Goal: Information Seeking & Learning: Understand process/instructions

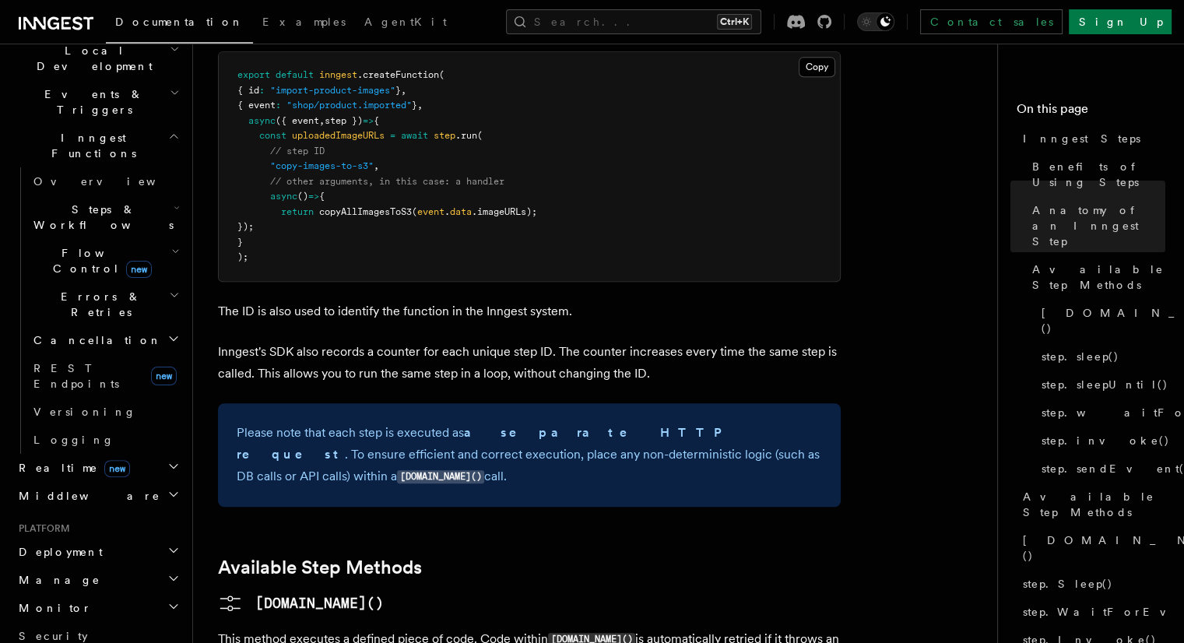
scroll to position [1119, 0]
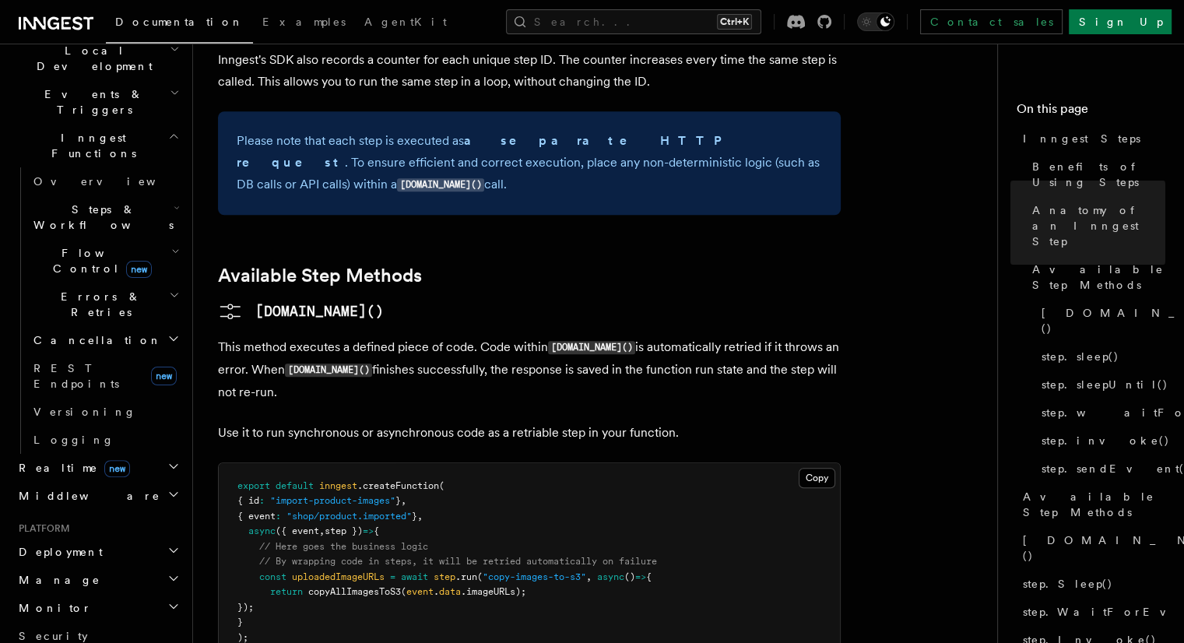
drag, startPoint x: 498, startPoint y: 280, endPoint x: 461, endPoint y: 268, distance: 39.1
click at [462, 336] on p "This method executes a defined piece of code. Code within step.run() is automat…" at bounding box center [529, 369] width 623 height 67
drag, startPoint x: 461, startPoint y: 268, endPoint x: 451, endPoint y: 272, distance: 9.8
drag, startPoint x: 451, startPoint y: 272, endPoint x: 427, endPoint y: 265, distance: 25.1
drag, startPoint x: 427, startPoint y: 265, endPoint x: 417, endPoint y: 246, distance: 21.2
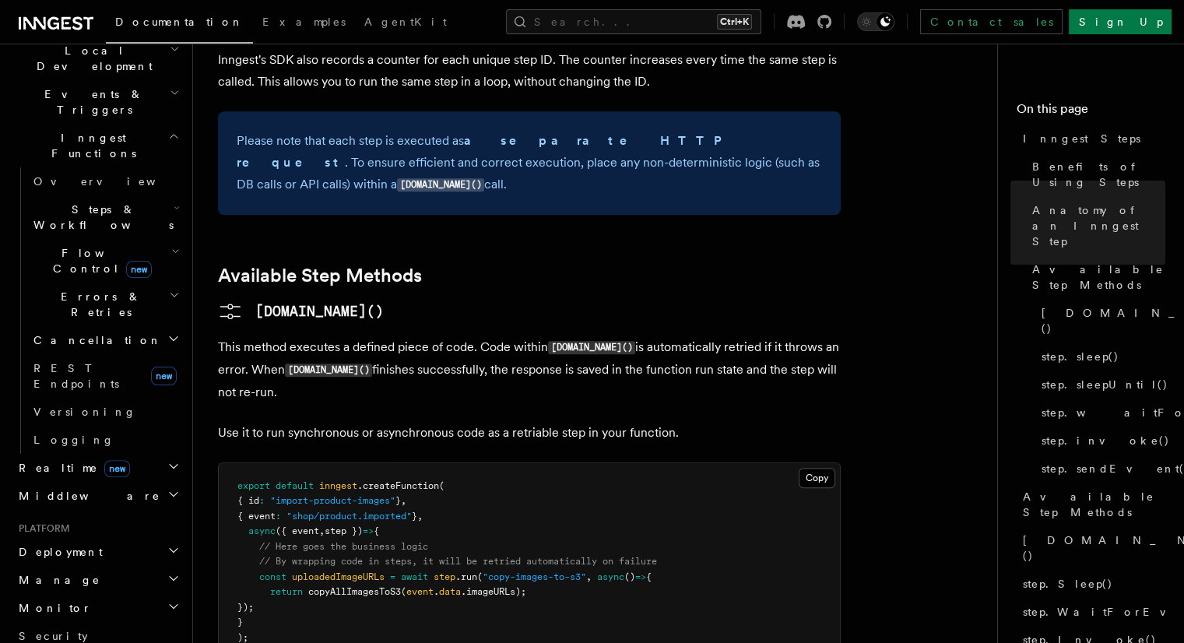
click at [412, 336] on p "This method executes a defined piece of code. Code within step.run() is automat…" at bounding box center [529, 369] width 623 height 67
drag, startPoint x: 466, startPoint y: 245, endPoint x: 447, endPoint y: 239, distance: 19.7
click at [447, 336] on p "This method executes a defined piece of code. Code within step.run() is automat…" at bounding box center [529, 369] width 623 height 67
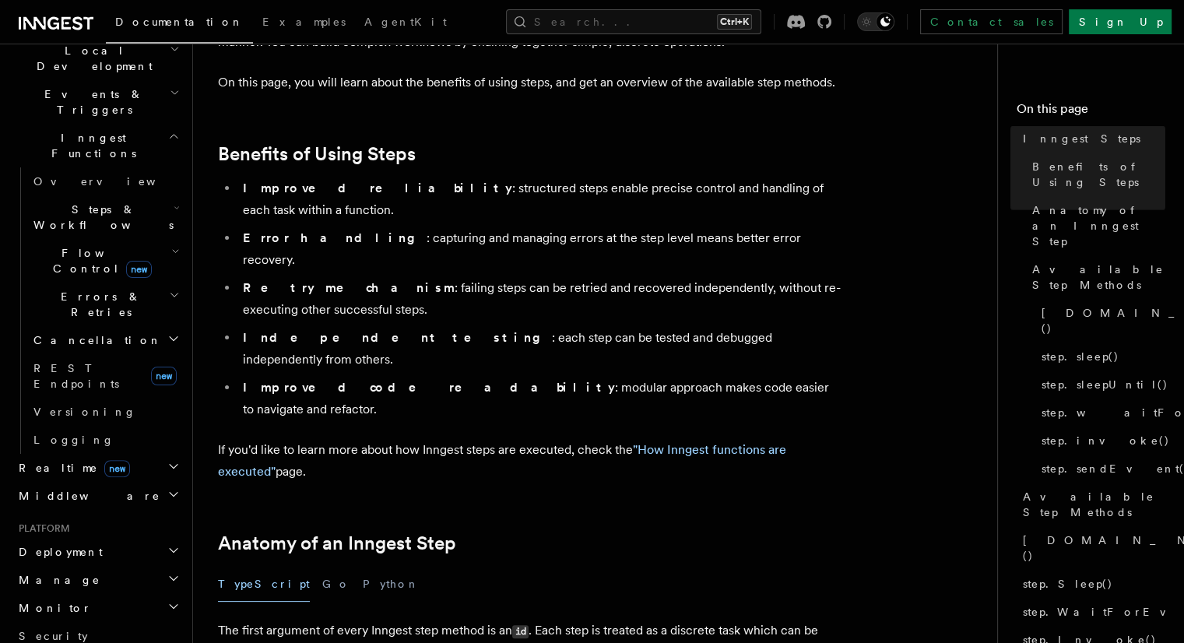
scroll to position [118, 0]
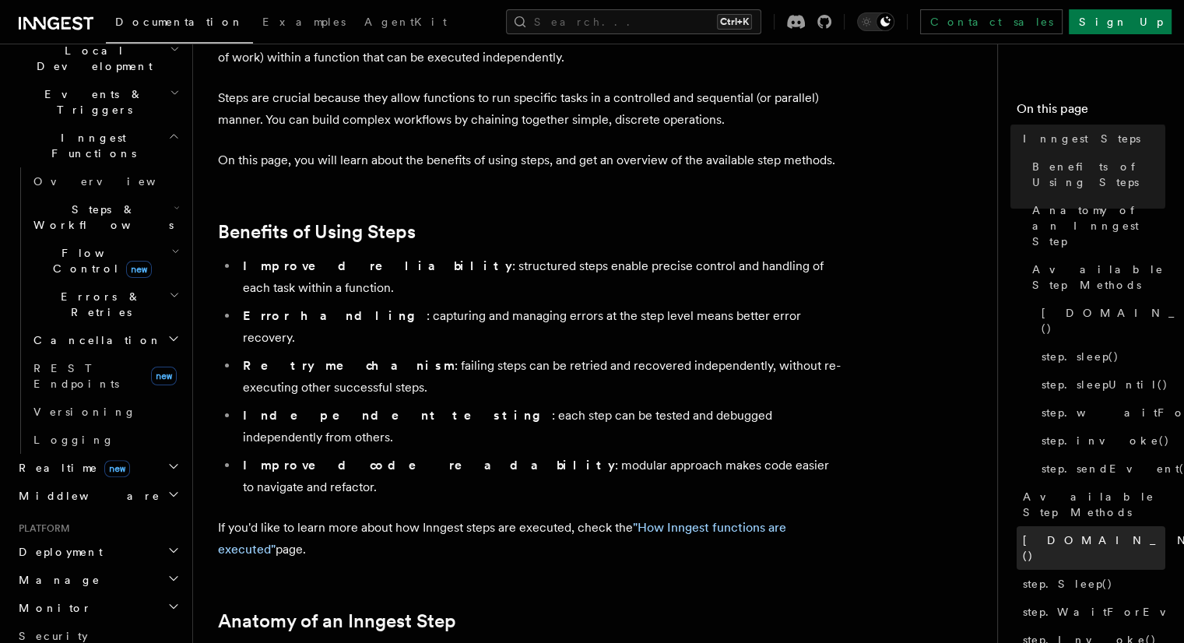
click at [1023, 532] on span "[DOMAIN_NAME]()" at bounding box center [1137, 547] width 228 height 31
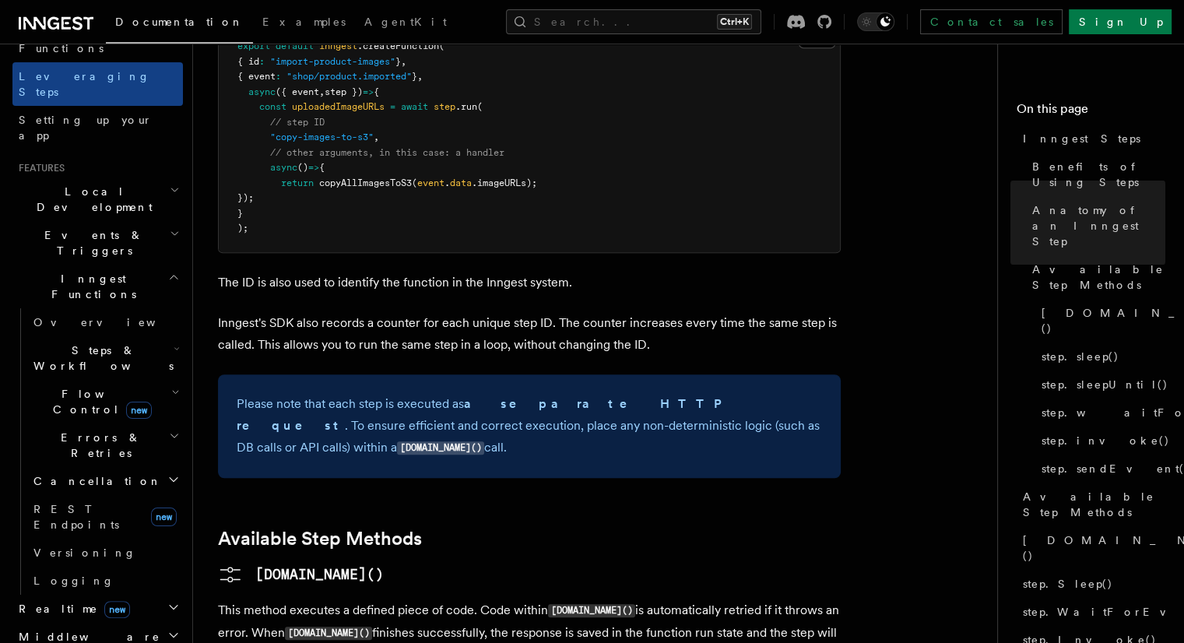
scroll to position [623, 0]
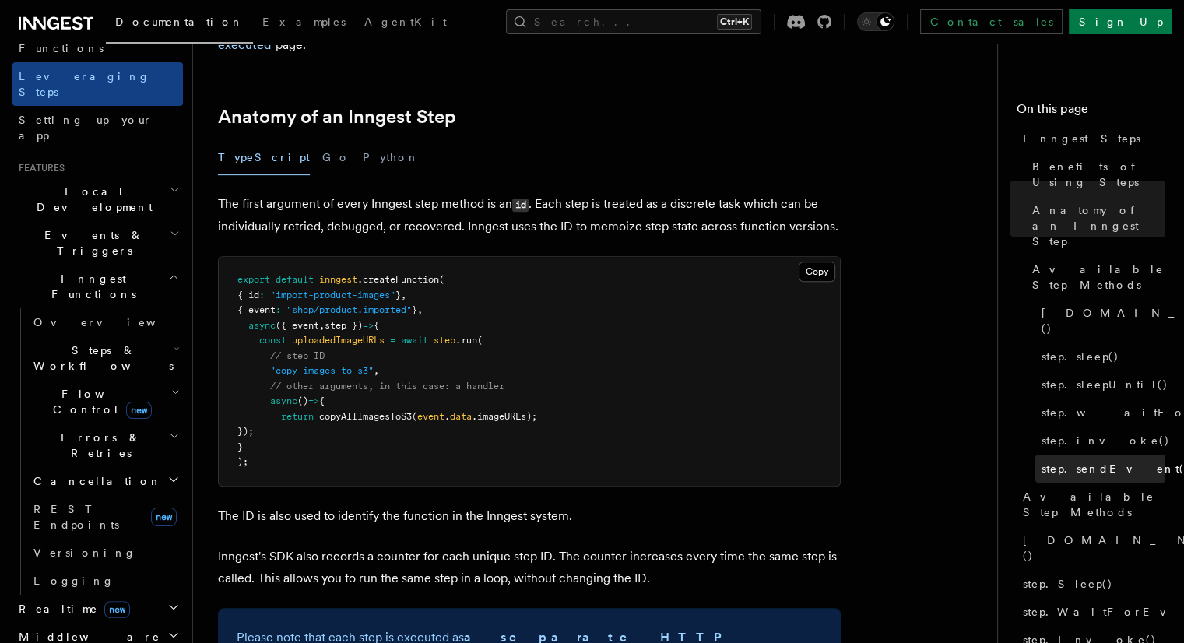
click at [1041, 461] on span "step.sendEvent()" at bounding box center [1115, 469] width 149 height 16
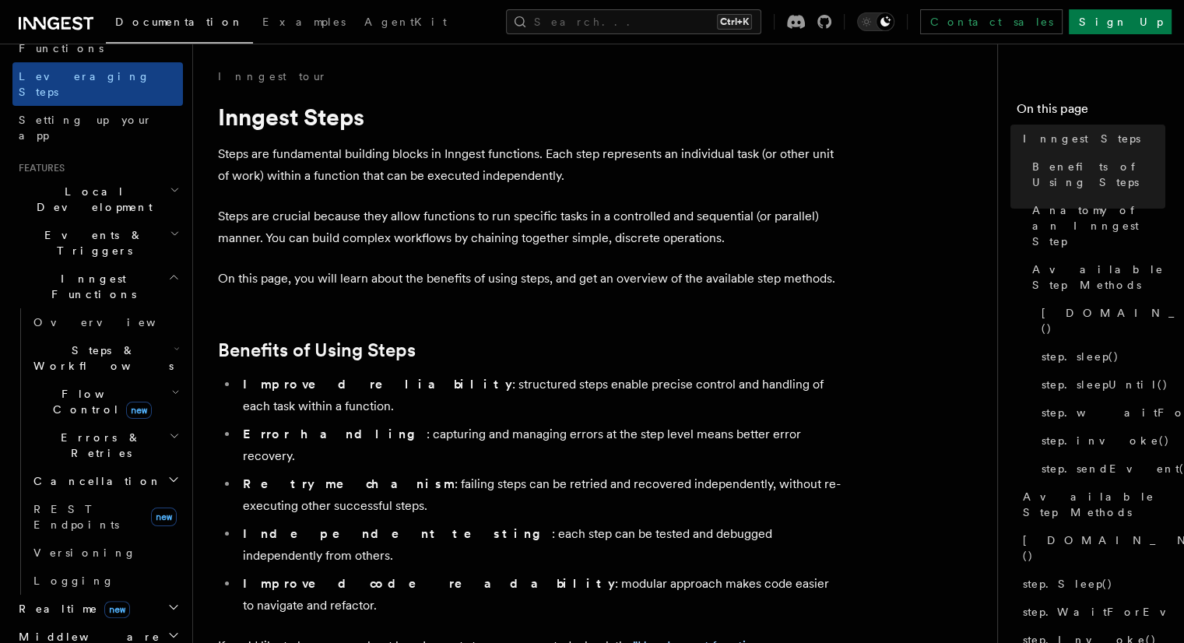
click at [734, 288] on p "On this page, you will learn about the benefits of using steps, and get an over…" at bounding box center [529, 279] width 623 height 22
click at [1041, 405] on span "step.waitForEvent()" at bounding box center [1157, 413] width 233 height 16
click at [1041, 461] on span "step.sendEvent()" at bounding box center [1115, 469] width 149 height 16
click at [1023, 576] on span "step.Sleep()" at bounding box center [1068, 584] width 90 height 16
click at [1041, 461] on span "step.sendEvent()" at bounding box center [1115, 469] width 149 height 16
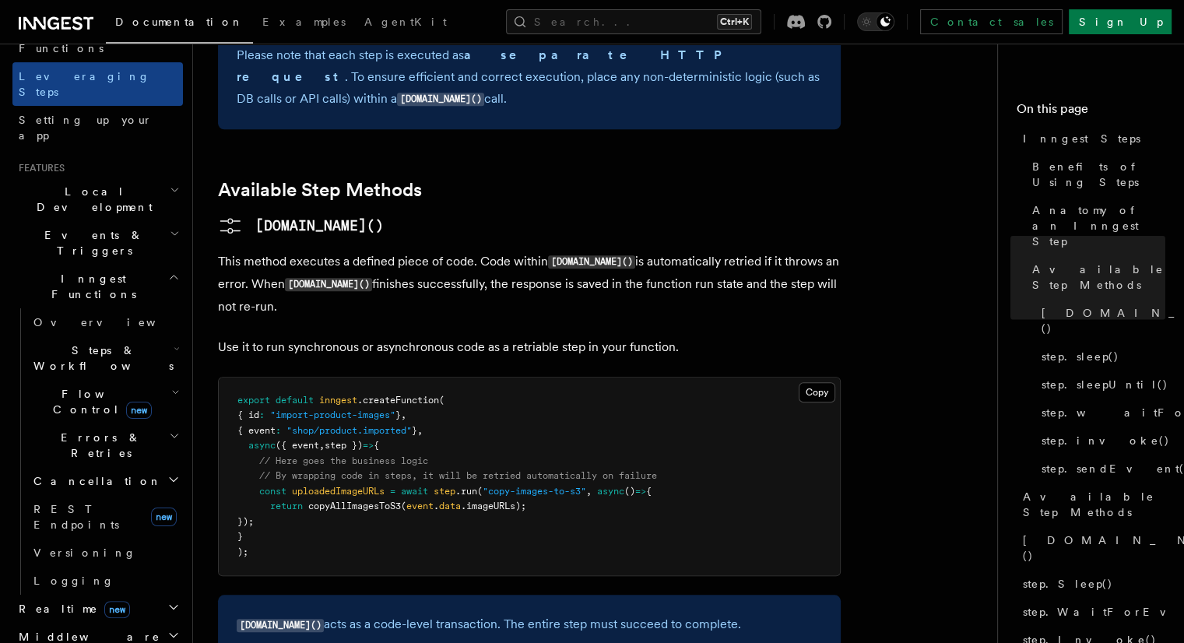
scroll to position [1012, 0]
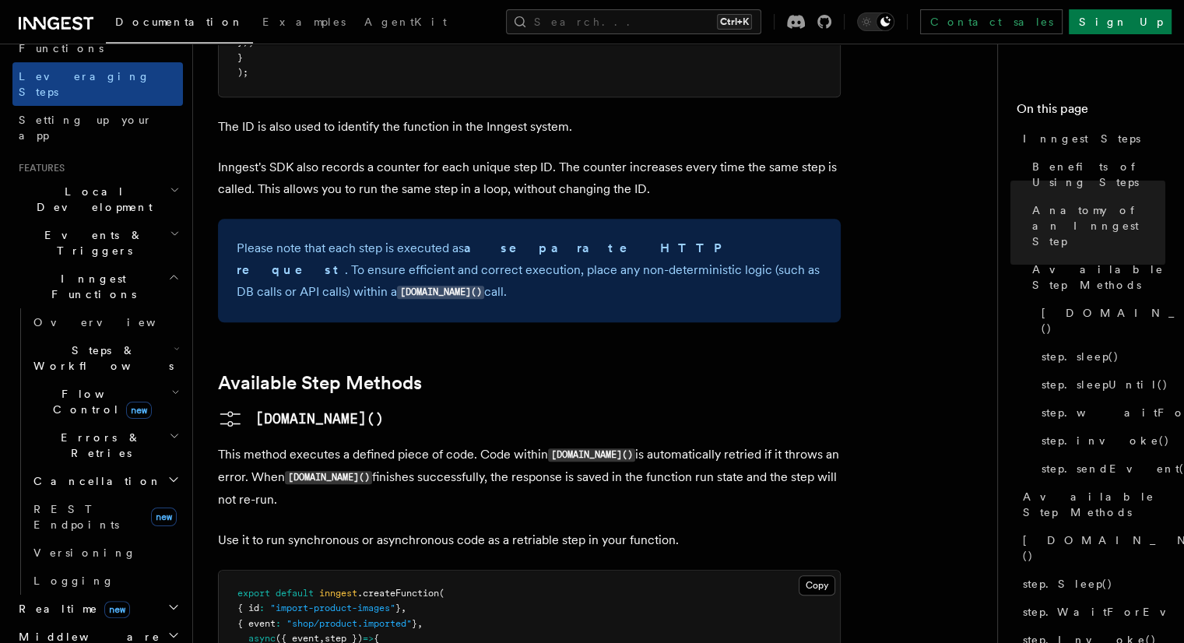
click at [759, 372] on h2 "Available Step Methods" at bounding box center [529, 383] width 623 height 22
drag, startPoint x: 763, startPoint y: 336, endPoint x: 699, endPoint y: 310, distance: 68.8
click at [699, 406] on h3 "[DOMAIN_NAME]()" at bounding box center [529, 418] width 623 height 25
drag, startPoint x: 696, startPoint y: 310, endPoint x: 660, endPoint y: 306, distance: 36.8
click at [660, 406] on h3 "[DOMAIN_NAME]()" at bounding box center [529, 418] width 623 height 25
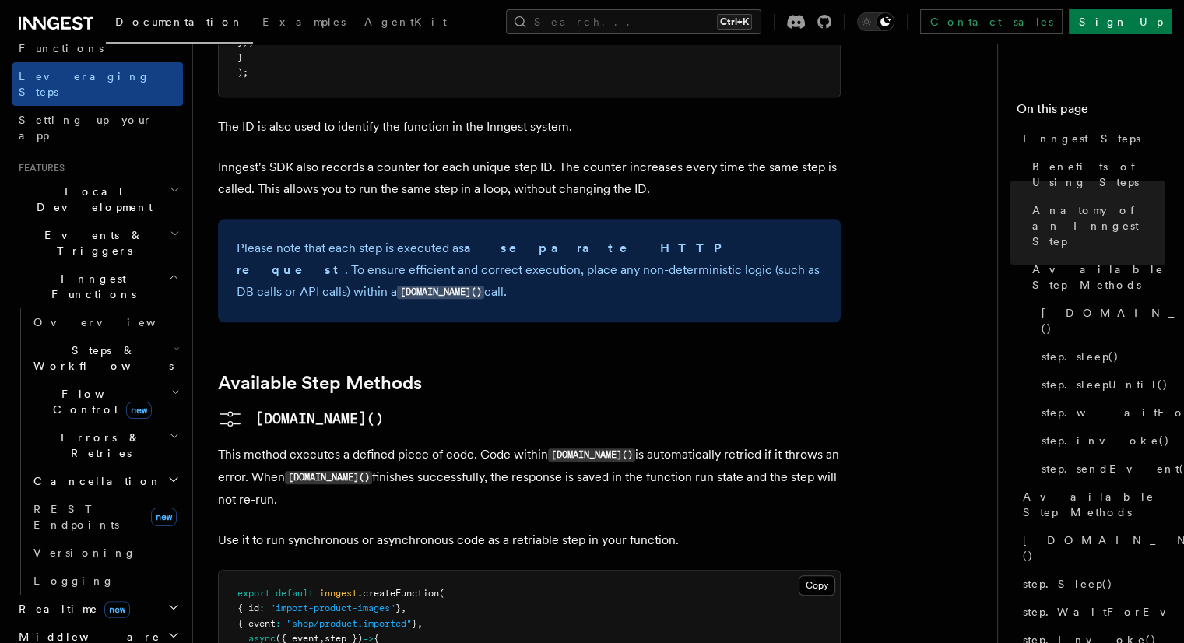
drag, startPoint x: 660, startPoint y: 304, endPoint x: 628, endPoint y: 300, distance: 32.1
drag, startPoint x: 628, startPoint y: 300, endPoint x: 609, endPoint y: 297, distance: 19.7
drag, startPoint x: 714, startPoint y: 296, endPoint x: 669, endPoint y: 293, distance: 45.2
drag, startPoint x: 669, startPoint y: 293, endPoint x: 626, endPoint y: 293, distance: 42.8
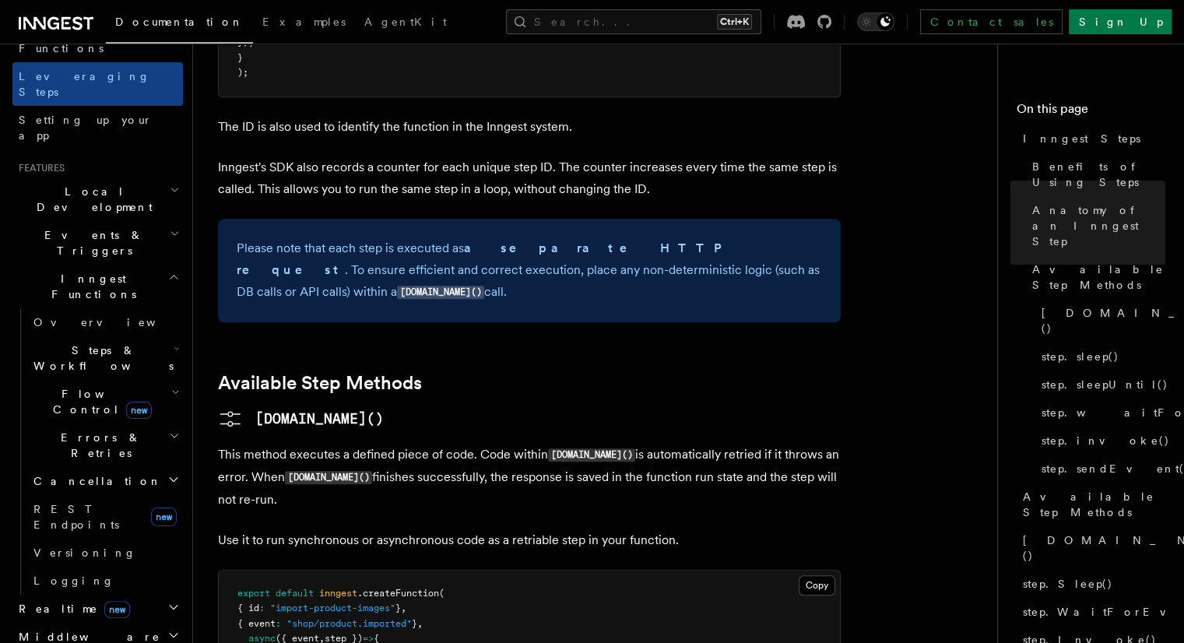
drag, startPoint x: 626, startPoint y: 293, endPoint x: 578, endPoint y: 284, distance: 49.1
click at [578, 372] on h2 "Available Step Methods" at bounding box center [529, 383] width 623 height 22
click at [1041, 461] on span "step.sendEvent()" at bounding box center [1115, 469] width 149 height 16
click at [1032, 173] on span "Benefits of Using Steps" at bounding box center [1098, 174] width 133 height 31
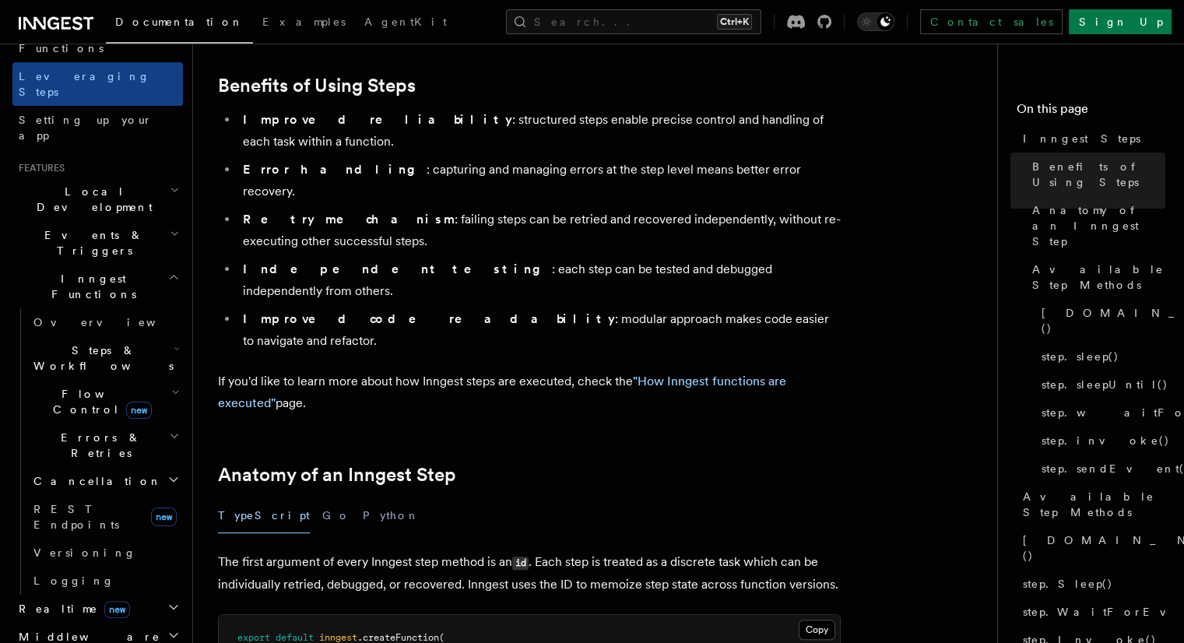
scroll to position [265, 0]
click at [1032, 261] on span "Available Step Methods" at bounding box center [1098, 276] width 133 height 31
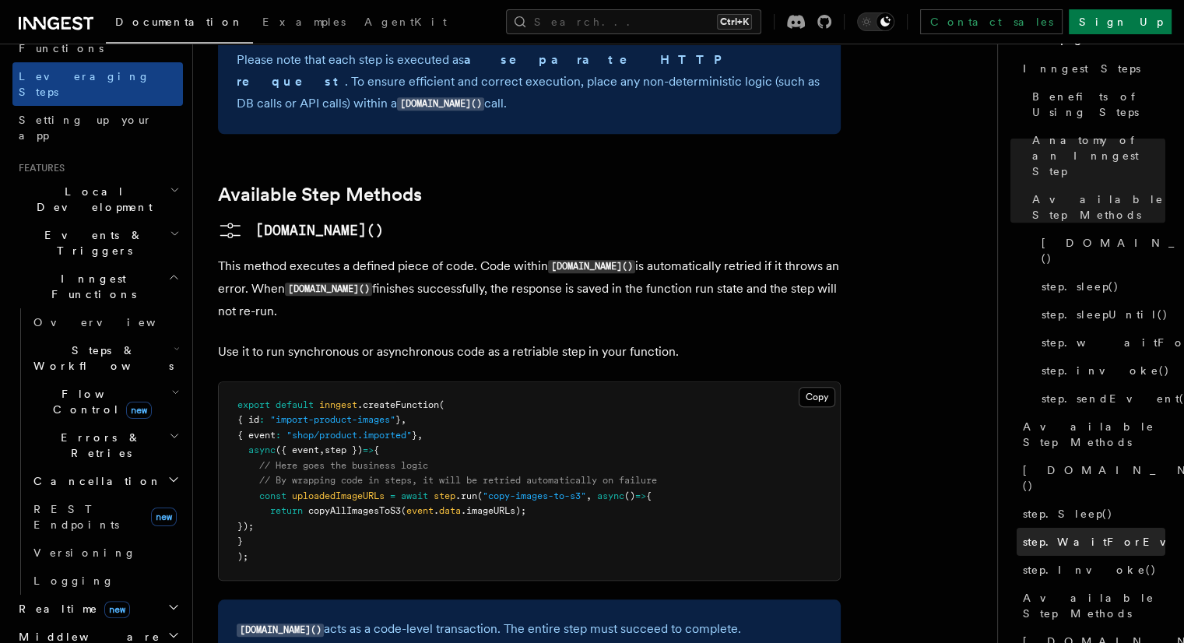
scroll to position [163, 0]
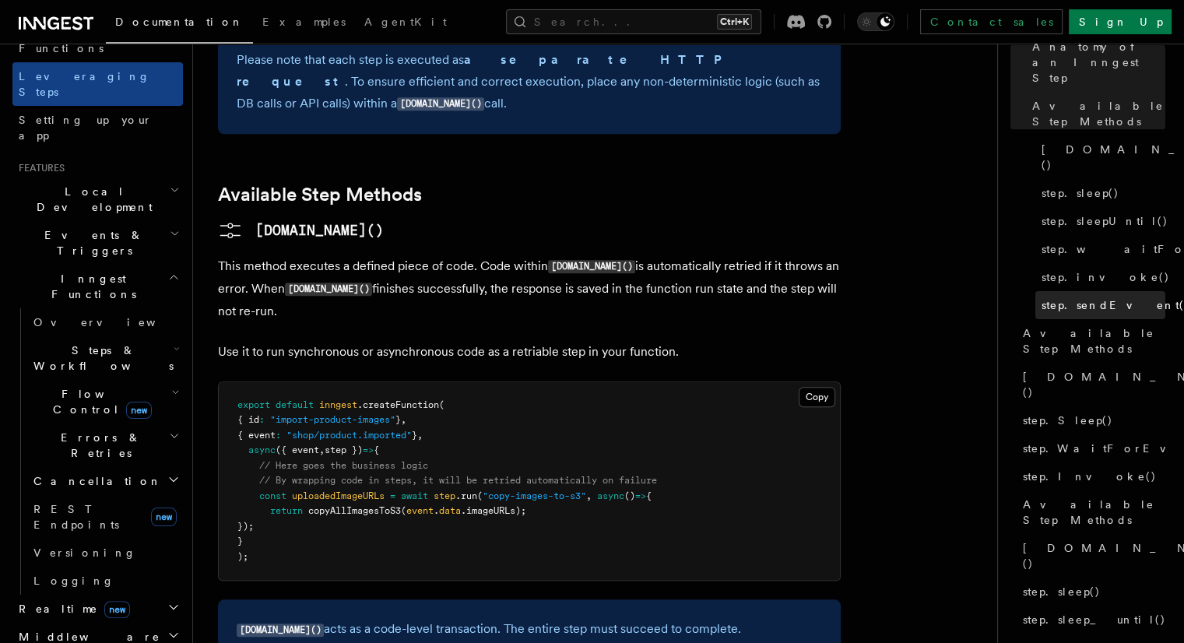
click at [1041, 297] on span "step.sendEvent()" at bounding box center [1115, 305] width 149 height 16
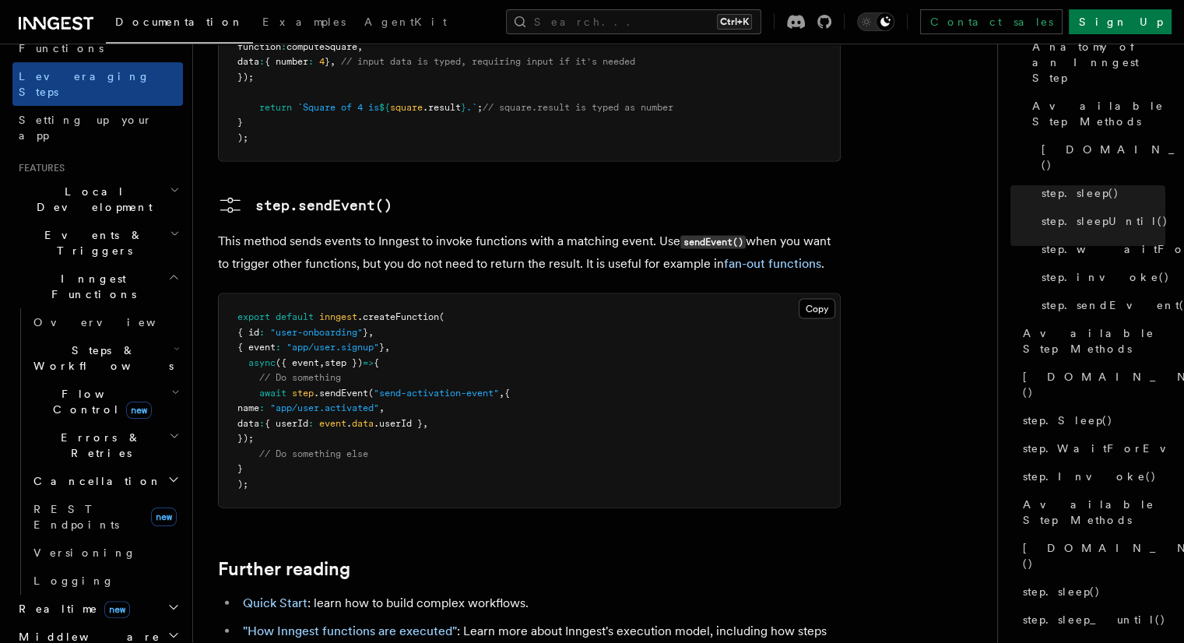
scroll to position [3223, 0]
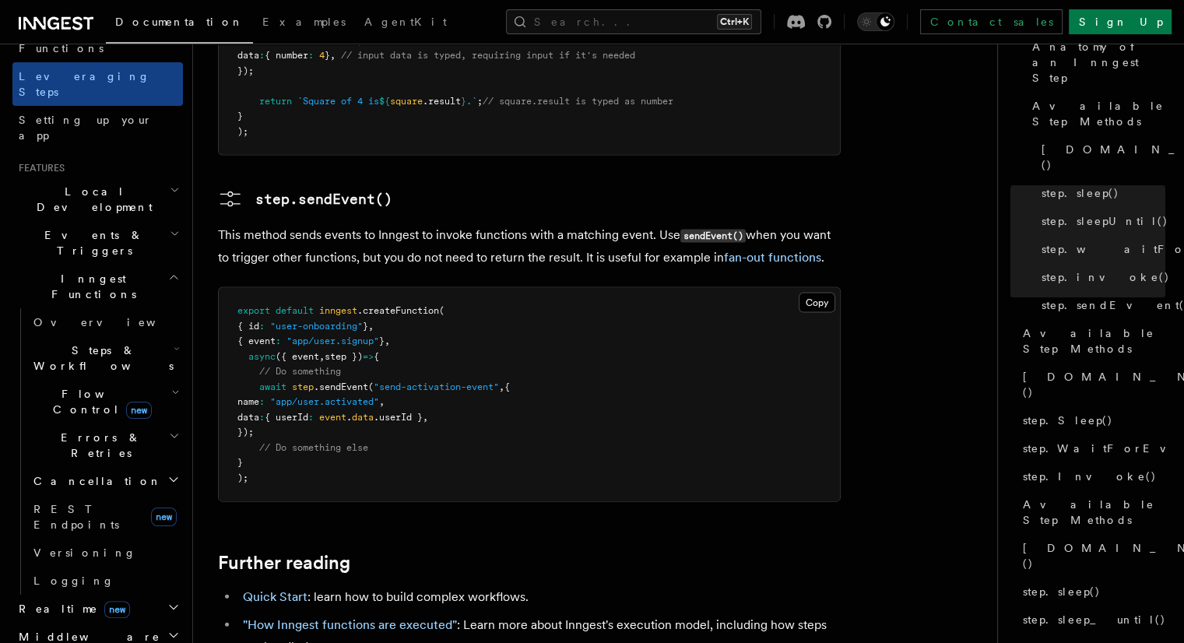
click at [461, 288] on pre "export default inngest .createFunction ( { id : "user-onboarding" } , { event :…" at bounding box center [529, 394] width 621 height 213
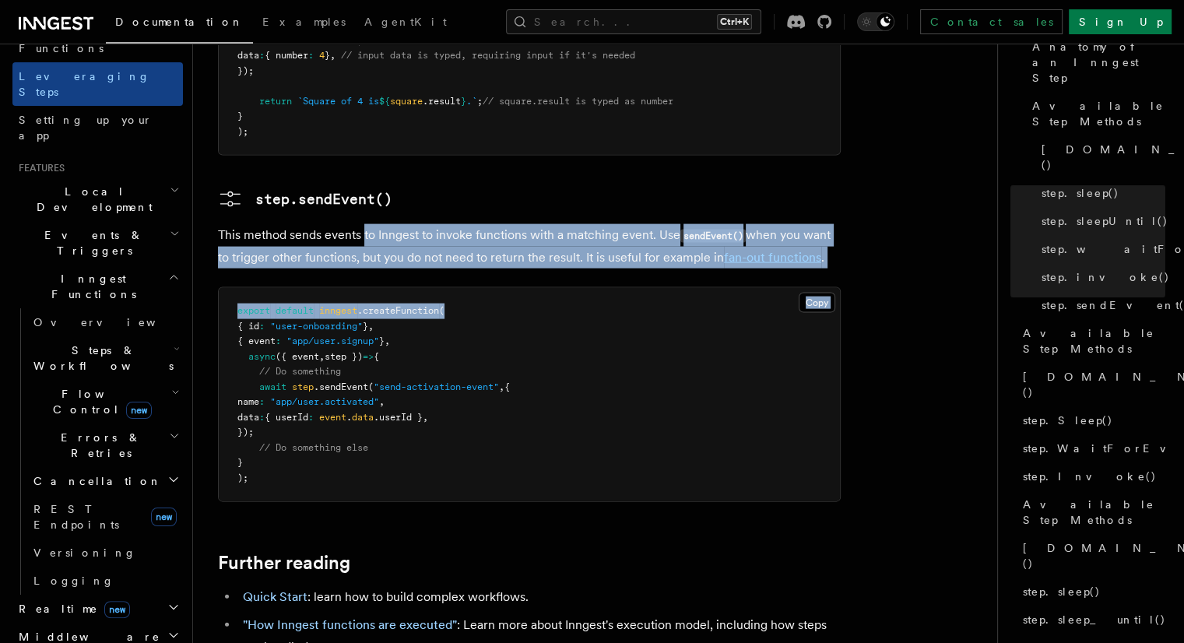
drag, startPoint x: 364, startPoint y: 138, endPoint x: 538, endPoint y: 176, distance: 177.7
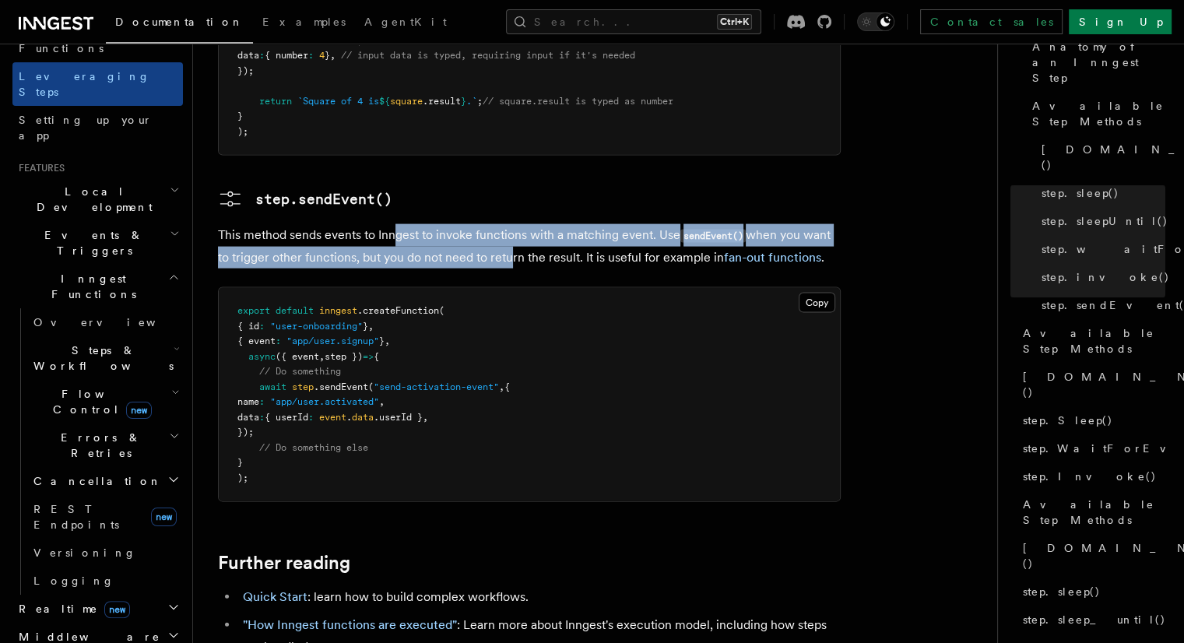
drag, startPoint x: 398, startPoint y: 127, endPoint x: 519, endPoint y: 156, distance: 124.0
click at [513, 224] on p "This method sends events to Inngest to invoke functions with a matching event. …" at bounding box center [529, 246] width 623 height 44
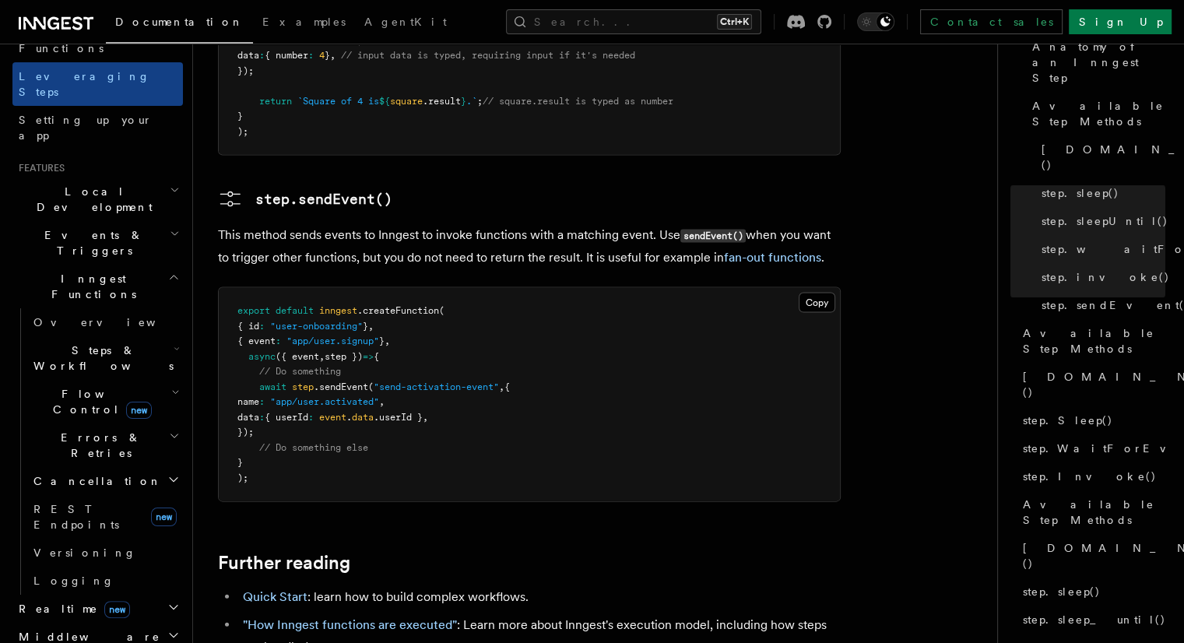
click at [609, 224] on p "This method sends events to Inngest to invoke functions with a matching event. …" at bounding box center [529, 246] width 623 height 44
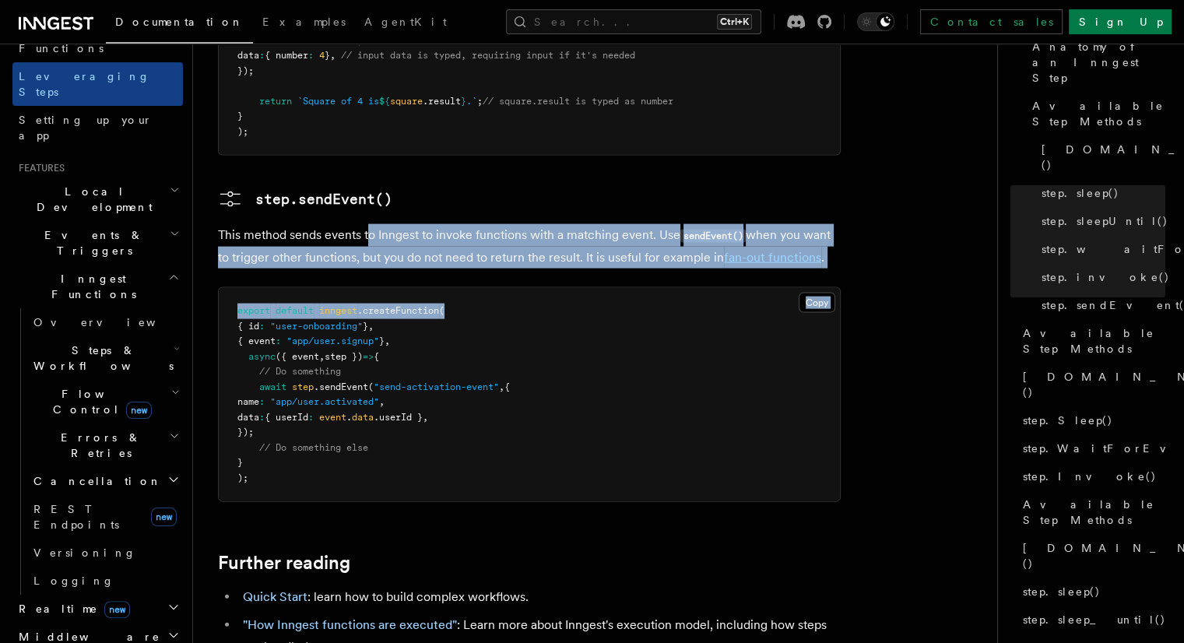
drag, startPoint x: 369, startPoint y: 127, endPoint x: 524, endPoint y: 164, distance: 159.3
click at [537, 224] on p "This method sends events to Inngest to invoke functions with a matching event. …" at bounding box center [529, 246] width 623 height 44
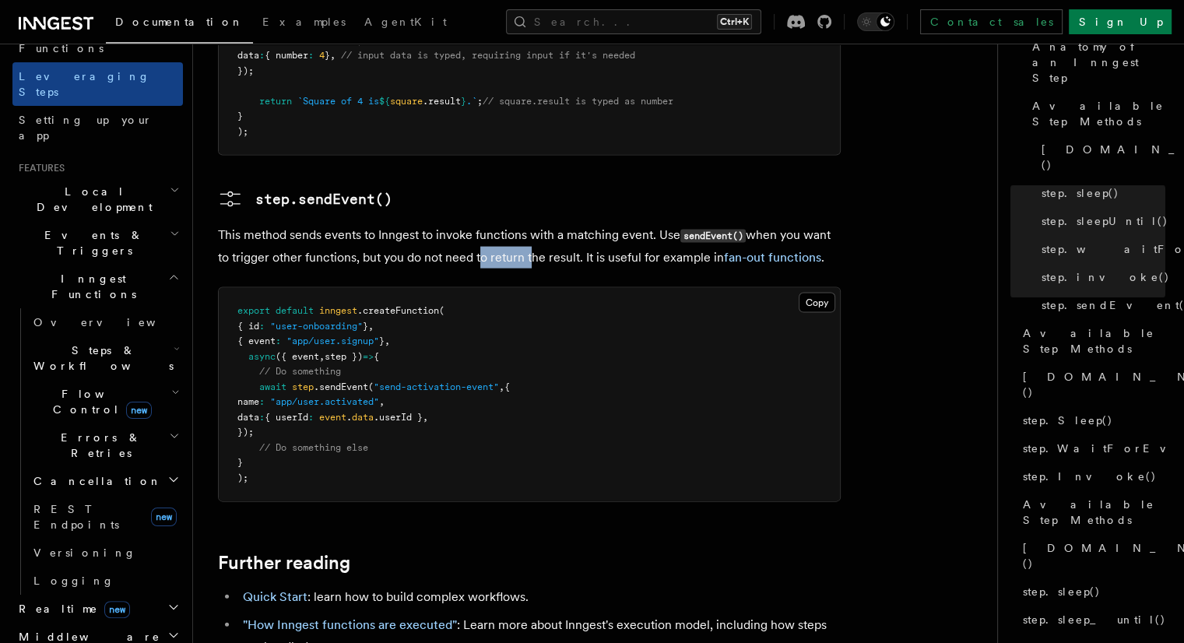
drag, startPoint x: 476, startPoint y: 153, endPoint x: 541, endPoint y: 156, distance: 64.7
click at [531, 224] on p "This method sends events to Inngest to invoke functions with a matching event. …" at bounding box center [529, 246] width 623 height 44
drag, startPoint x: 644, startPoint y: 139, endPoint x: 598, endPoint y: 138, distance: 45.9
click at [598, 224] on p "This method sends events to Inngest to invoke functions with a matching event. …" at bounding box center [529, 246] width 623 height 44
drag, startPoint x: 598, startPoint y: 138, endPoint x: 580, endPoint y: 141, distance: 18.2
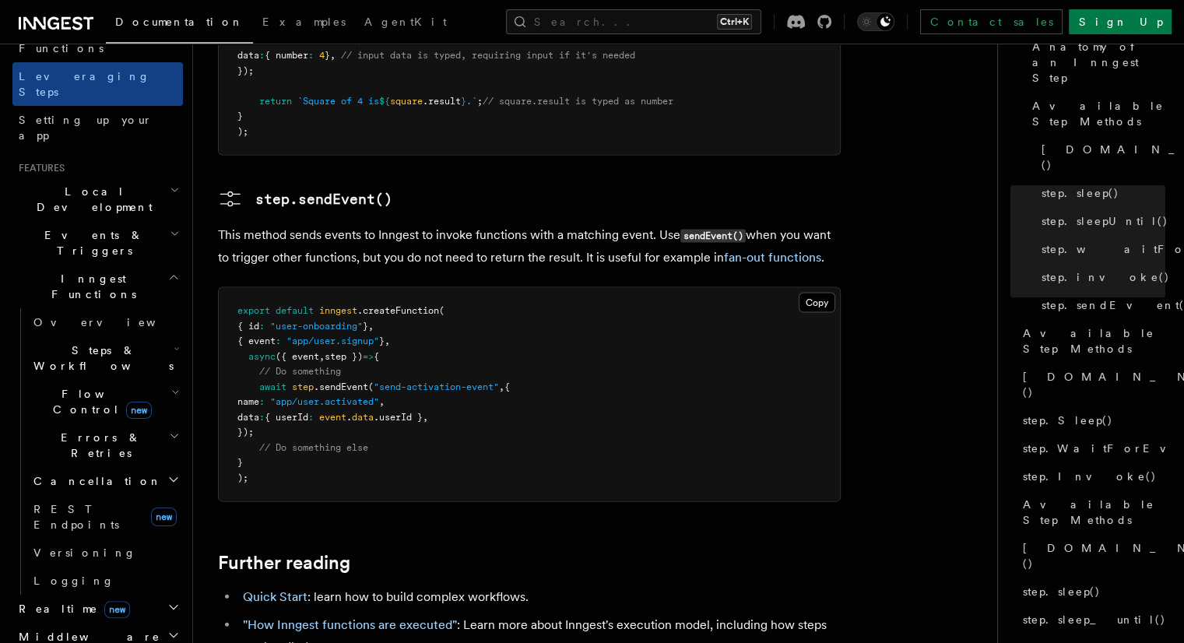
drag, startPoint x: 580, startPoint y: 141, endPoint x: 485, endPoint y: 137, distance: 95.0
click at [485, 224] on p "This method sends events to Inngest to invoke functions with a matching event. …" at bounding box center [529, 246] width 623 height 44
click at [293, 381] on span "step" at bounding box center [303, 386] width 22 height 11
click at [292, 381] on span at bounding box center [288, 386] width 5 height 11
click at [255, 381] on span at bounding box center [248, 386] width 22 height 11
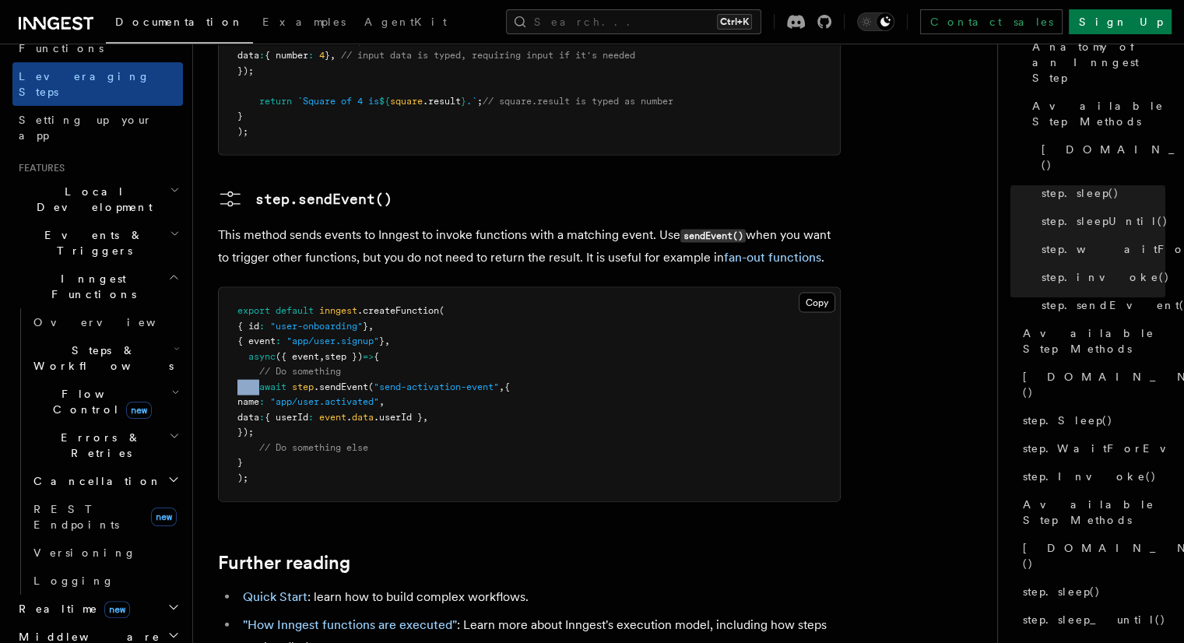
click at [255, 381] on span at bounding box center [248, 386] width 22 height 11
click at [269, 381] on span "await" at bounding box center [272, 386] width 27 height 11
click at [302, 300] on pre "export default inngest .createFunction ( { id : "user-onboarding" } , { event :…" at bounding box center [529, 394] width 621 height 213
click at [279, 381] on span "await" at bounding box center [272, 386] width 27 height 11
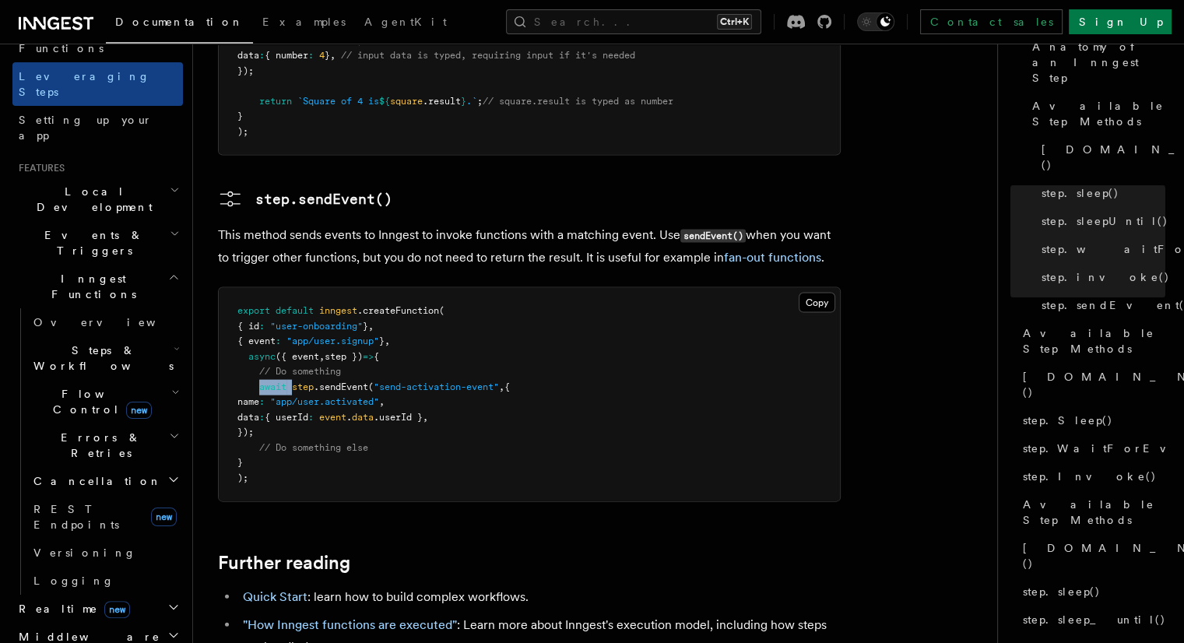
click at [279, 381] on span "await" at bounding box center [272, 386] width 27 height 11
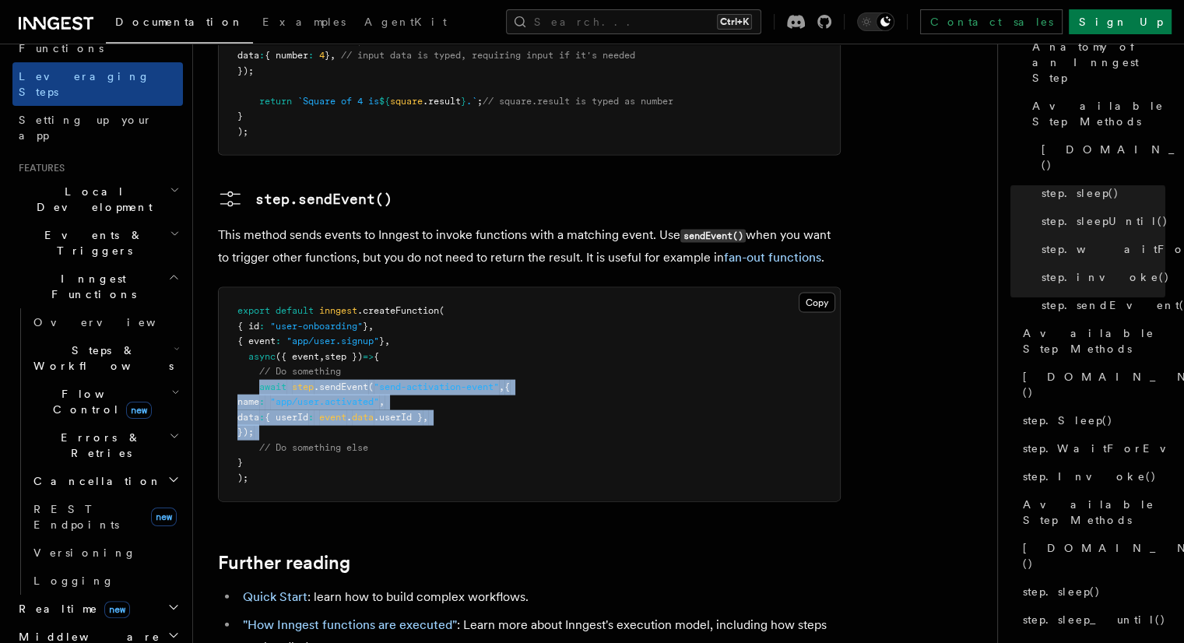
click at [293, 324] on pre "export default inngest .createFunction ( { id : "user-onboarding" } , { event :…" at bounding box center [529, 394] width 621 height 213
copy code "await step .sendEvent ( "send-activation-event" , { name : "app/user.activated"…"
